Goal: Transaction & Acquisition: Purchase product/service

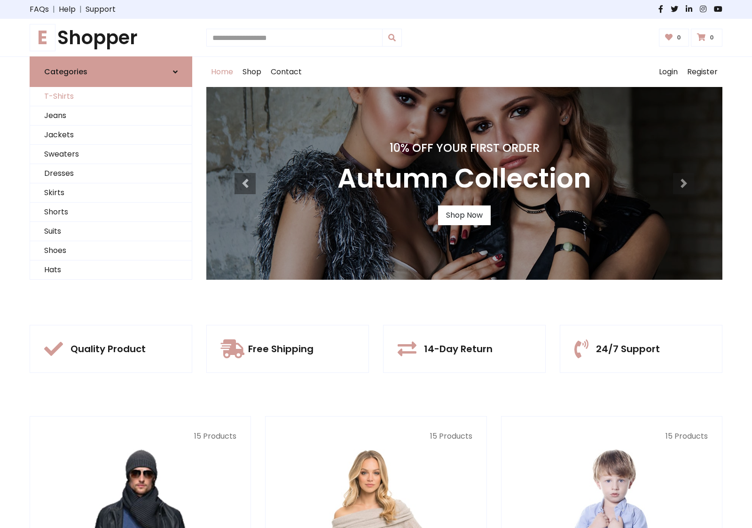
click at [111, 96] on link "T-Shirts" at bounding box center [111, 96] width 162 height 19
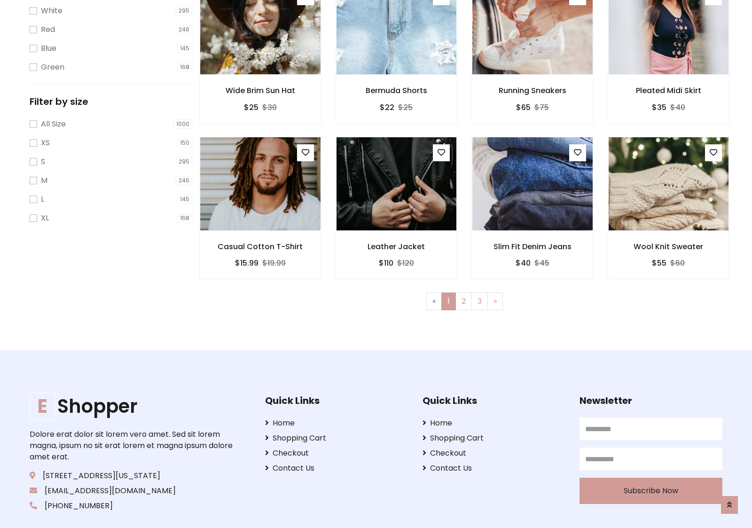
scroll to position [17, 0]
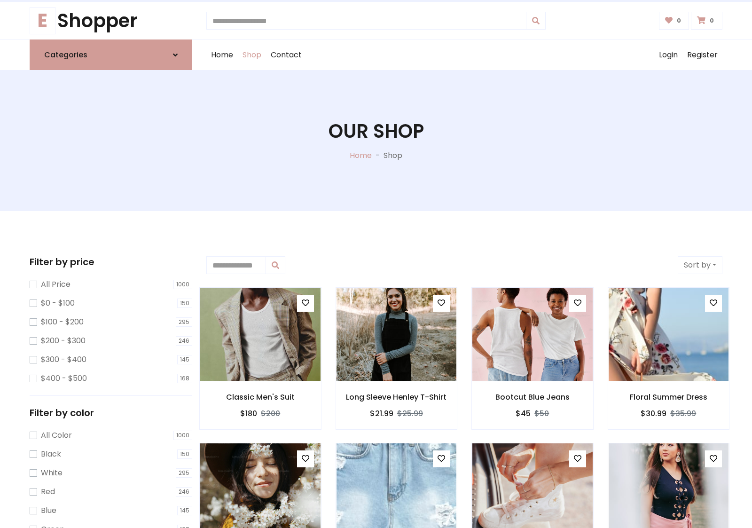
click at [376, 140] on h1 "Our Shop" at bounding box center [375, 131] width 95 height 23
click at [464, 55] on div "Home Shop Contact Log out Login Register" at bounding box center [464, 55] width 516 height 30
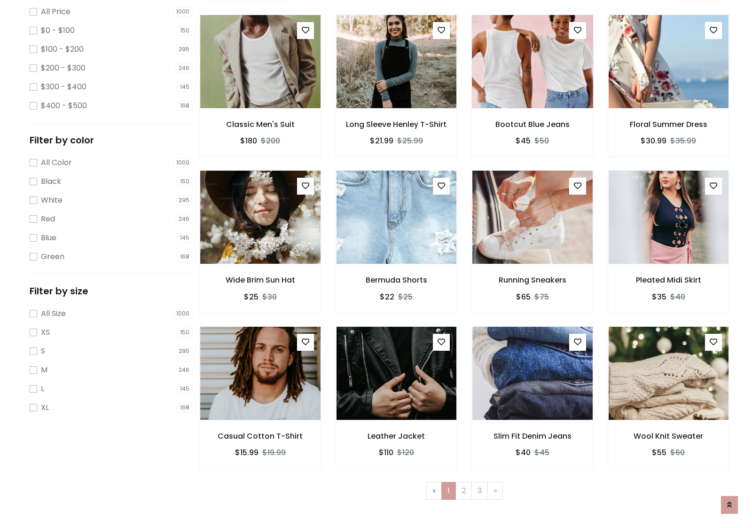
click at [532, 94] on img at bounding box center [532, 62] width 144 height 226
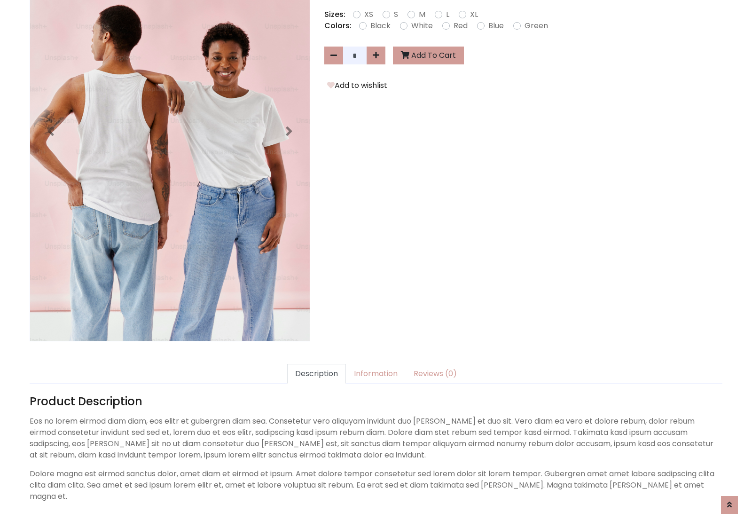
scroll to position [230, 0]
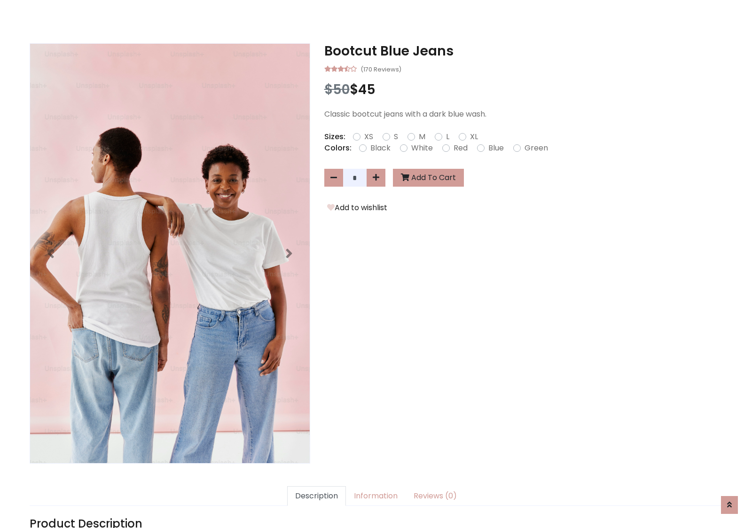
click at [523, 51] on h3 "Bootcut Blue Jeans" at bounding box center [523, 51] width 398 height 16
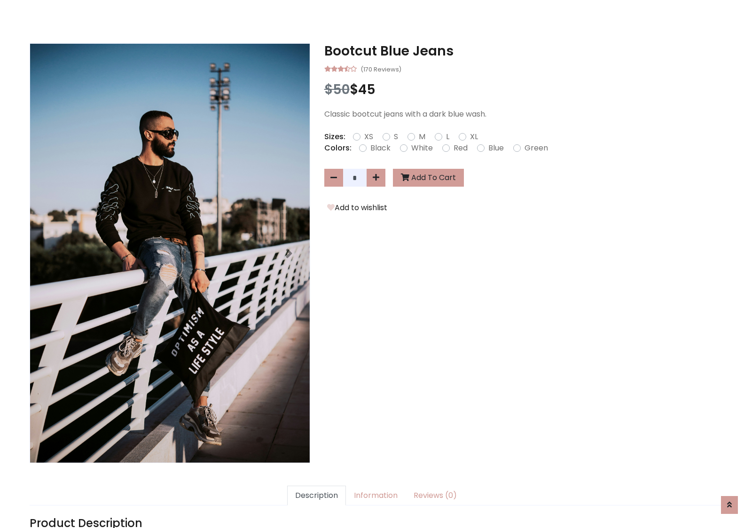
click at [523, 51] on h3 "Bootcut Blue Jeans" at bounding box center [523, 51] width 398 height 16
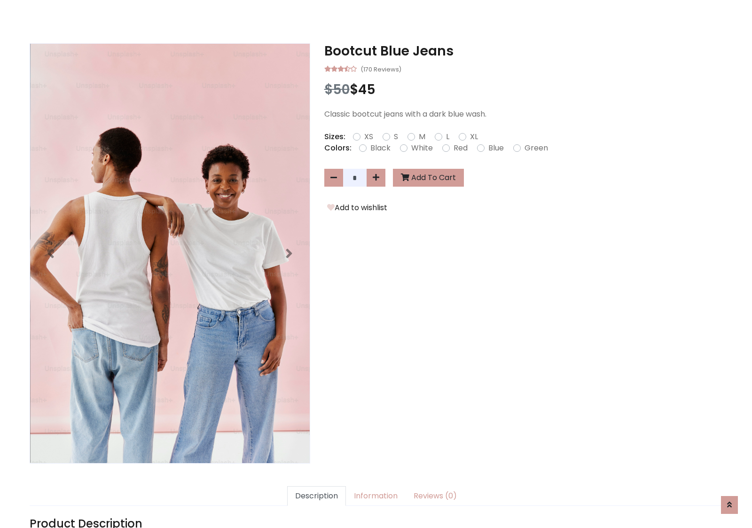
click at [523, 51] on h3 "Bootcut Blue Jeans" at bounding box center [523, 51] width 398 height 16
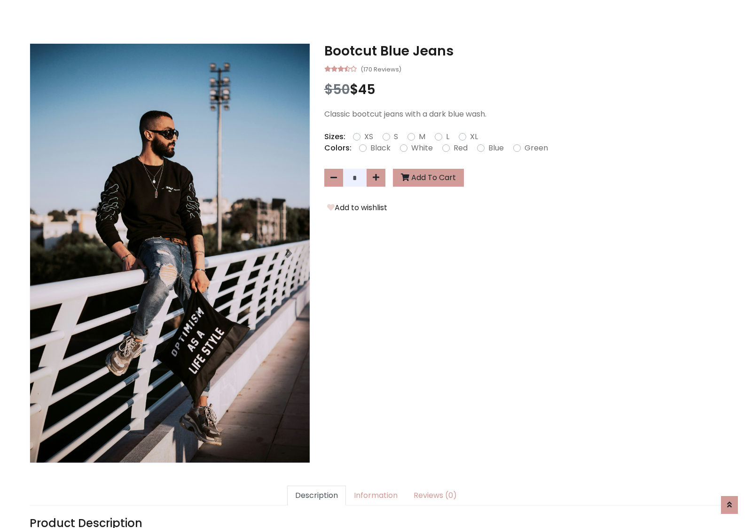
scroll to position [0, 0]
